Goal: Transaction & Acquisition: Purchase product/service

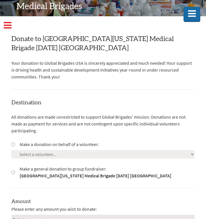
scroll to position [92, 0]
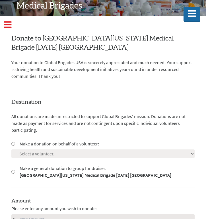
click at [13, 145] on input "Make a donation on behalf of a volunteer:" at bounding box center [13, 144] width 4 height 4
radio input "true"
select select "C4158970-7CBB-11F0-9E6E-42010A400005"
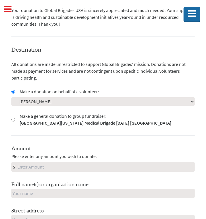
scroll to position [146, 0]
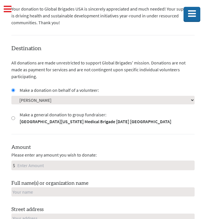
click at [27, 163] on input "Amount" at bounding box center [105, 165] width 179 height 9
type input "250"
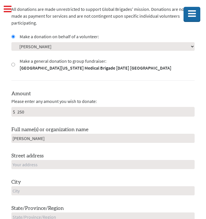
scroll to position [210, 0]
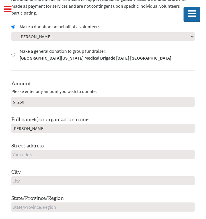
type input "[PERSON_NAME]"
type input "720 Lilac Lane"
type input "330 De Neve Dr, saxon suites J11B"
type input "Los Angeles"
type input "CA"
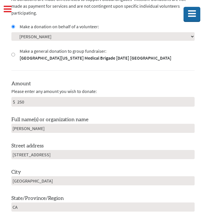
type input "90095"
type input "États-Unis"
drag, startPoint x: 84, startPoint y: 150, endPoint x: 17, endPoint y: 155, distance: 67.4
click at [17, 155] on input "330 De Neve Dr, saxon suites J11B" at bounding box center [103, 154] width 184 height 9
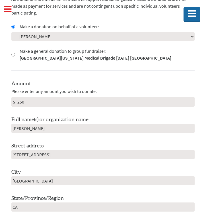
click at [17, 155] on input "330 De Neve Dr, saxon suites J11B" at bounding box center [103, 154] width 184 height 9
type input "S"
type input "&"
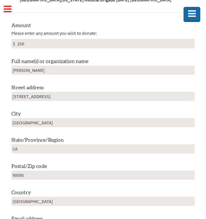
scroll to position [269, 0]
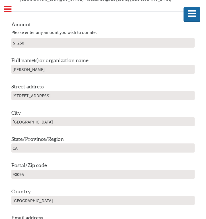
type input "655 Midvale Ave"
type input "90024"
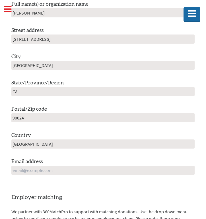
scroll to position [327, 0]
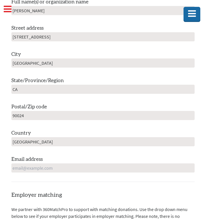
type input "[EMAIL_ADDRESS][DOMAIN_NAME]"
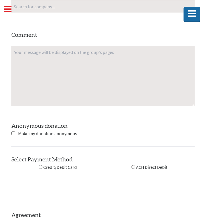
scroll to position [625, 0]
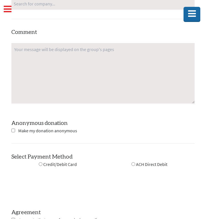
click at [42, 162] on div "Credit/Debit Card" at bounding box center [58, 164] width 38 height 7
click at [40, 162] on input "radio" at bounding box center [41, 164] width 4 height 4
radio input "true"
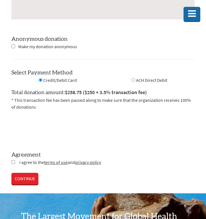
scroll to position [720, 0]
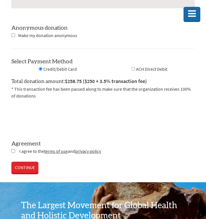
click at [13, 151] on input "checkbox" at bounding box center [13, 151] width 4 height 4
checkbox input "true"
click at [19, 162] on link "CONTINUE" at bounding box center [24, 167] width 27 height 11
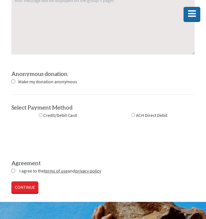
scroll to position [675, 0]
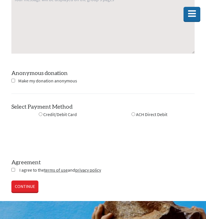
click at [40, 112] on input "radio" at bounding box center [41, 114] width 4 height 4
radio input "true"
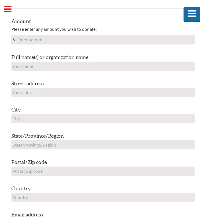
scroll to position [240, 0]
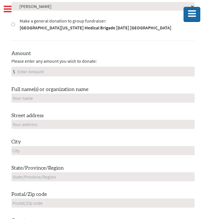
click at [40, 69] on input "Amount" at bounding box center [105, 71] width 179 height 9
type input "250"
type input "[PERSON_NAME]"
click at [22, 125] on input "text" at bounding box center [103, 124] width 184 height 9
type input "7"
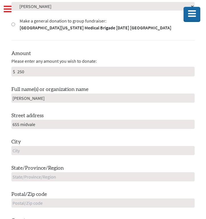
click at [101, 123] on input "655 midvale" at bounding box center [103, 124] width 184 height 9
click at [97, 122] on input "655 midvale" at bounding box center [103, 124] width 184 height 9
click at [97, 123] on input "655 midvale" at bounding box center [103, 124] width 184 height 9
click at [98, 99] on input "[PERSON_NAME]" at bounding box center [103, 98] width 184 height 9
click at [94, 125] on input "655 midvale" at bounding box center [103, 124] width 184 height 9
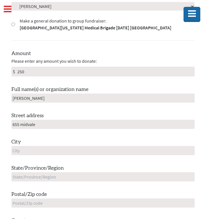
click at [94, 125] on input "655 midvale" at bounding box center [103, 124] width 184 height 9
type input "655 midvale ave"
type input "los angeles"
type input "ca"
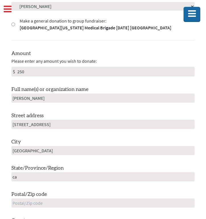
click at [45, 203] on input "text" at bounding box center [103, 202] width 184 height 9
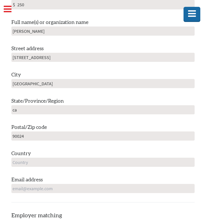
scroll to position [311, 0]
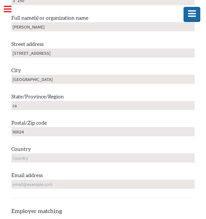
type input "90024"
type input "united states"
type input "[EMAIL_ADDRESS][DOMAIN_NAME]"
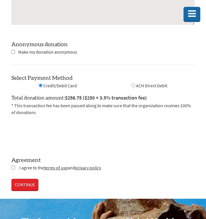
scroll to position [710, 0]
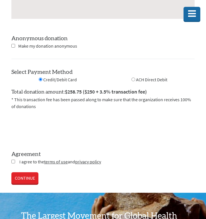
click at [14, 161] on input "checkbox" at bounding box center [13, 162] width 4 height 4
checkbox input "true"
click at [21, 175] on link "CONTINUE" at bounding box center [24, 178] width 27 height 11
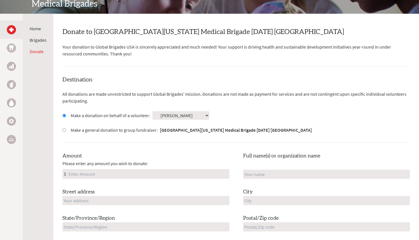
scroll to position [97, 0]
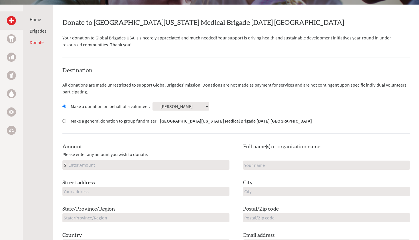
click at [109, 161] on input "Amount" at bounding box center [148, 164] width 162 height 9
type input "250"
type input "[PERSON_NAME]"
click at [134, 189] on input "text" at bounding box center [145, 191] width 167 height 9
type input "720 lilac lane"
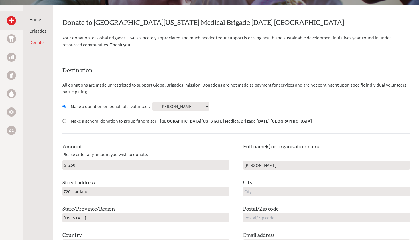
type input "california"
type input "[GEOGRAPHIC_DATA]"
click at [250, 231] on label "Email address" at bounding box center [258, 235] width 31 height 8
click at [253, 219] on input "text" at bounding box center [326, 217] width 167 height 9
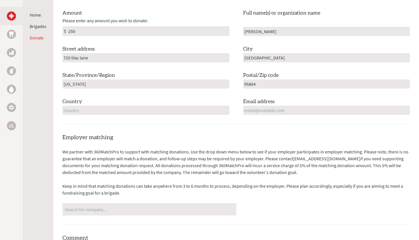
scroll to position [240, 0]
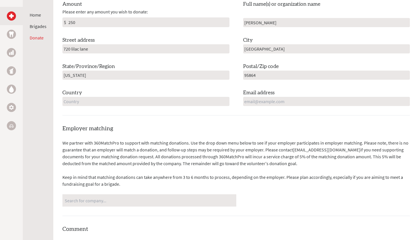
type input "95864"
type input "usa"
type input "[EMAIL_ADDRESS][DOMAIN_NAME]"
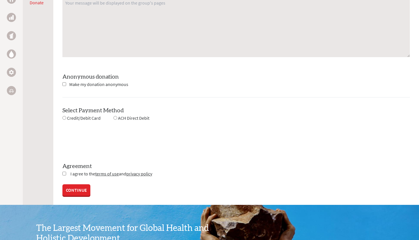
scroll to position [483, 0]
click at [116, 116] on input "radio" at bounding box center [116, 118] width 4 height 4
radio input "true"
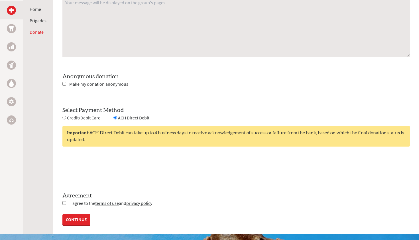
click at [66, 117] on div "Credit/Debit Card" at bounding box center [81, 117] width 38 height 7
click at [64, 116] on input "radio" at bounding box center [64, 118] width 4 height 4
radio input "true"
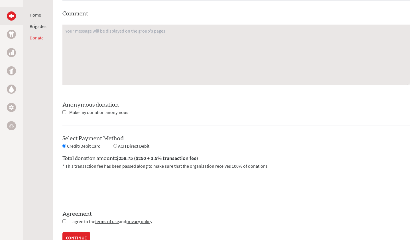
scroll to position [454, 0]
click at [64, 220] on input "checkbox" at bounding box center [64, 221] width 4 height 4
checkbox input "true"
click at [63, 143] on div "Credit/Debit Card" at bounding box center [81, 146] width 38 height 7
click at [64, 144] on input "radio" at bounding box center [64, 146] width 4 height 4
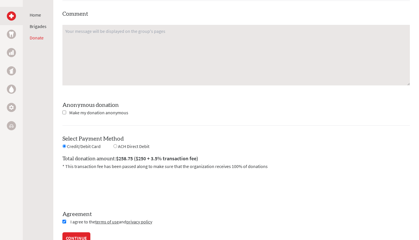
click at [64, 144] on input "radio" at bounding box center [64, 146] width 4 height 4
click at [117, 146] on div "ACH Direct Debit" at bounding box center [132, 146] width 36 height 7
click at [116, 145] on input "radio" at bounding box center [116, 146] width 4 height 4
radio input "true"
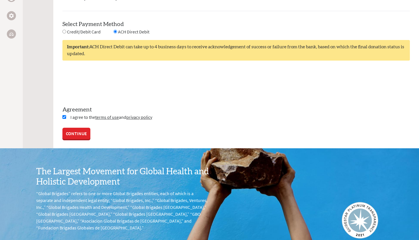
scroll to position [563, 0]
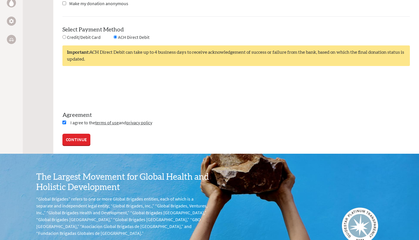
click at [71, 141] on link "CONTINUE" at bounding box center [76, 138] width 28 height 11
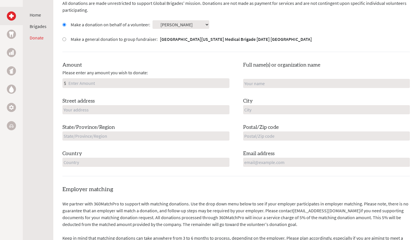
scroll to position [155, 0]
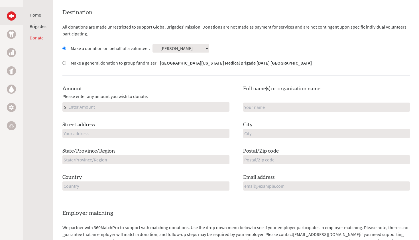
click at [108, 103] on input "Amount" at bounding box center [148, 106] width 162 height 9
type input "250"
type input "[PERSON_NAME]"
click at [173, 131] on input "text" at bounding box center [145, 133] width 167 height 9
type input "720 lilac lane"
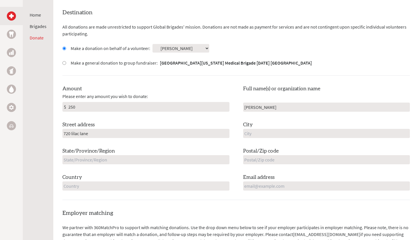
click at [285, 141] on div "Amount Please enter any amount you wish to donate: $ 250 Full name(s) or organi…" at bounding box center [236, 138] width 348 height 106
type input "[GEOGRAPHIC_DATA]"
type input "ca"
click at [268, 158] on input "text" at bounding box center [326, 159] width 167 height 9
type input "95864"
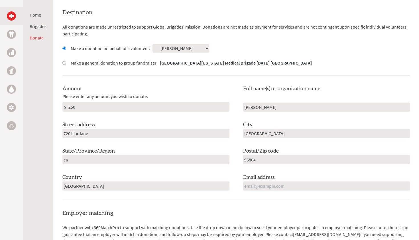
type input "[GEOGRAPHIC_DATA]"
type input "[EMAIL_ADDRESS][DOMAIN_NAME]"
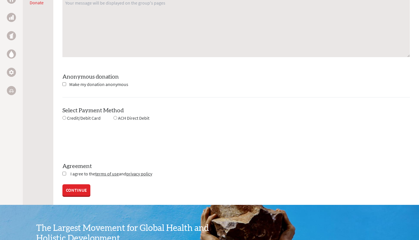
scroll to position [482, 0]
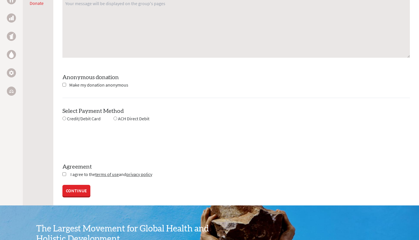
click at [65, 116] on input "radio" at bounding box center [64, 118] width 4 height 4
radio input "true"
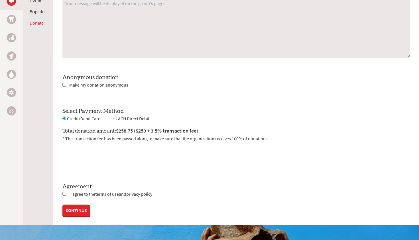
click at [64, 193] on input "checkbox" at bounding box center [64, 194] width 4 height 4
checkbox input "true"
click at [67, 208] on link "CONTINUE" at bounding box center [76, 210] width 28 height 11
